Goal: Transaction & Acquisition: Subscribe to service/newsletter

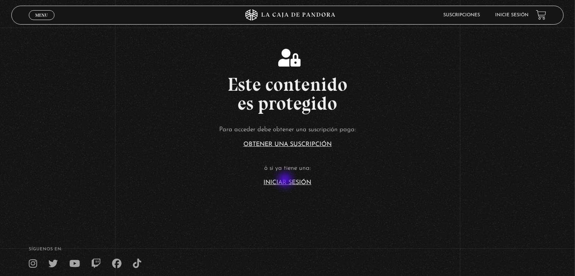
click at [286, 180] on link "Iniciar Sesión" at bounding box center [288, 183] width 48 height 6
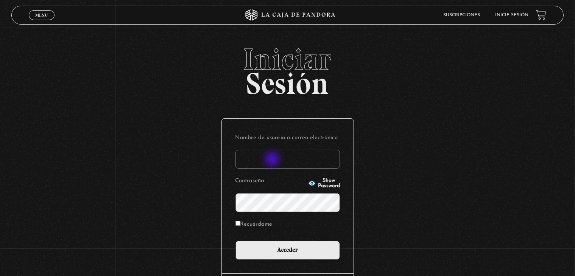
click at [273, 160] on input "Nombre de usuario o correo electrónico" at bounding box center [288, 159] width 105 height 19
type input "luzdallasusa@gmail.com"
click at [239, 222] on input "Recuérdame" at bounding box center [238, 223] width 5 height 5
checkbox input "true"
click at [326, 182] on span "Show Password" at bounding box center [329, 183] width 22 height 11
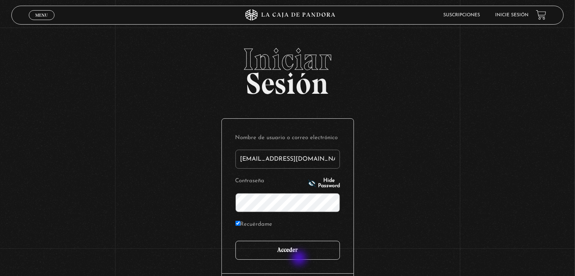
click at [300, 259] on input "Acceder" at bounding box center [288, 250] width 105 height 19
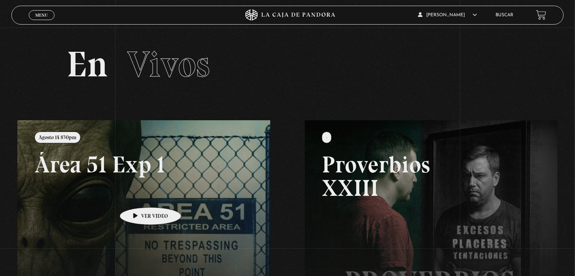
click at [139, 196] on link at bounding box center [304, 258] width 575 height 276
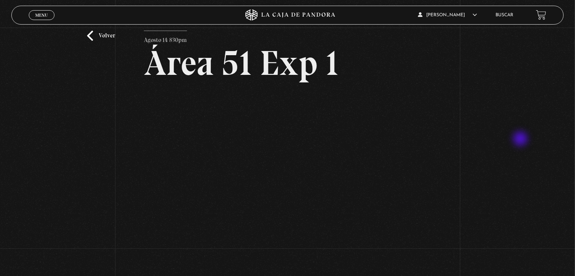
scroll to position [38, 0]
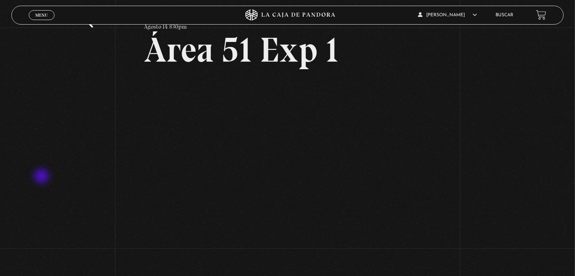
click at [36, 176] on div "Volver Agosto 14 830pm Área 51 Exp 1" at bounding box center [287, 122] width 575 height 265
click at [109, 203] on div "Volver Agosto 14 830pm Área 51 Exp 1" at bounding box center [287, 122] width 575 height 265
